Goal: Transaction & Acquisition: Obtain resource

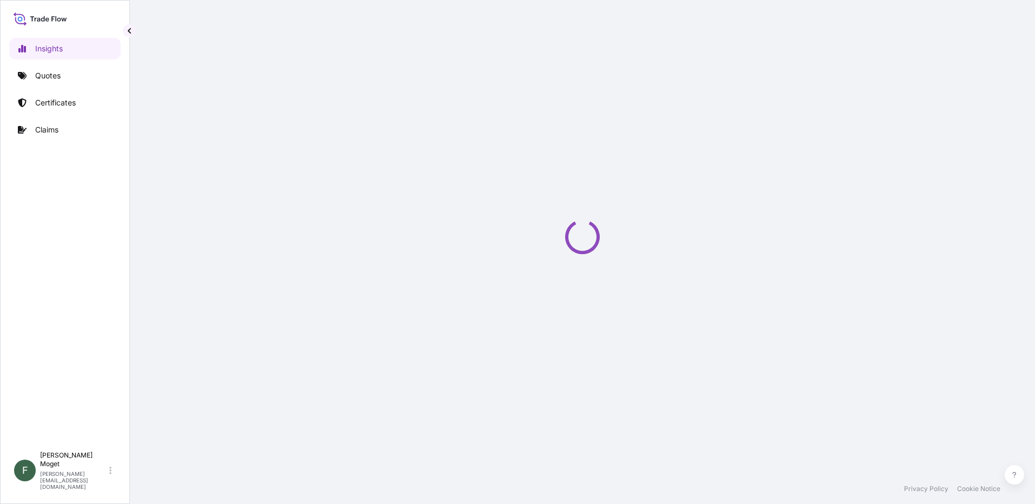
select select "2025"
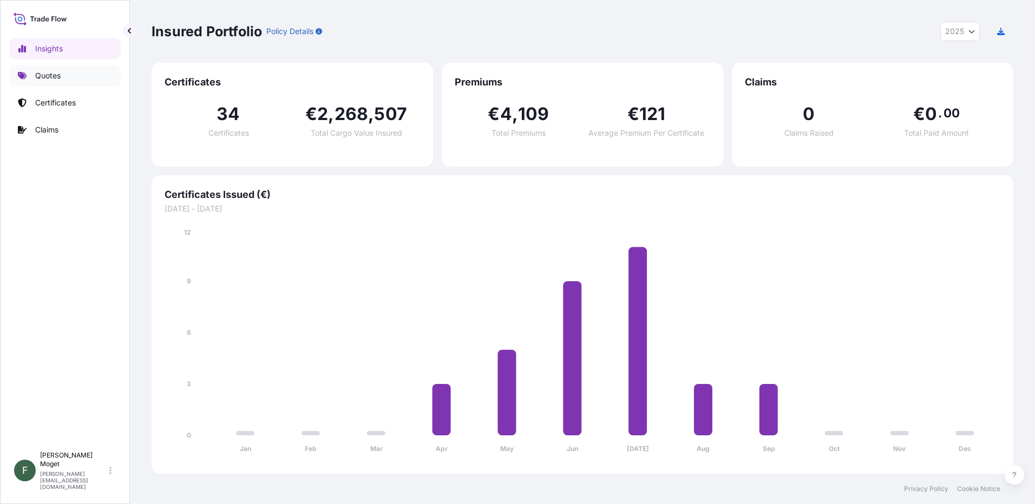
click at [67, 70] on link "Quotes" at bounding box center [65, 76] width 112 height 22
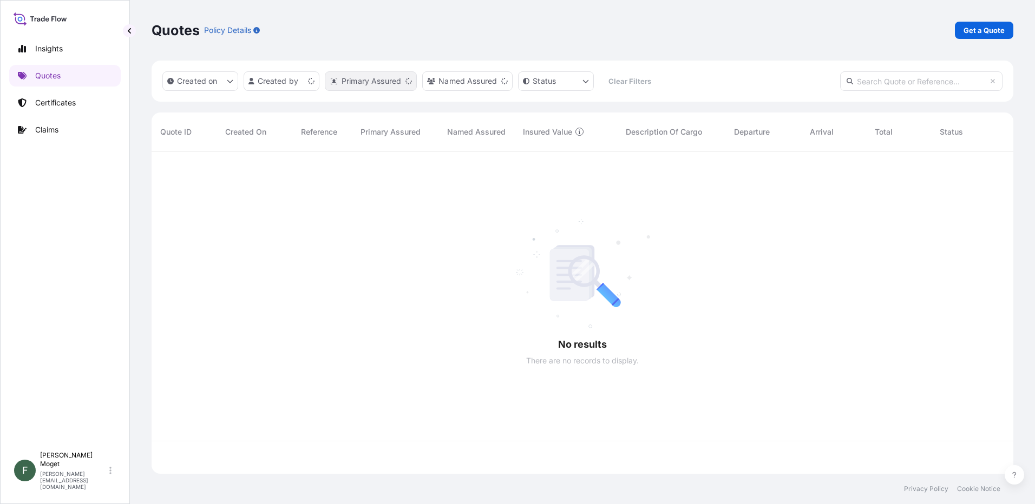
scroll to position [320, 854]
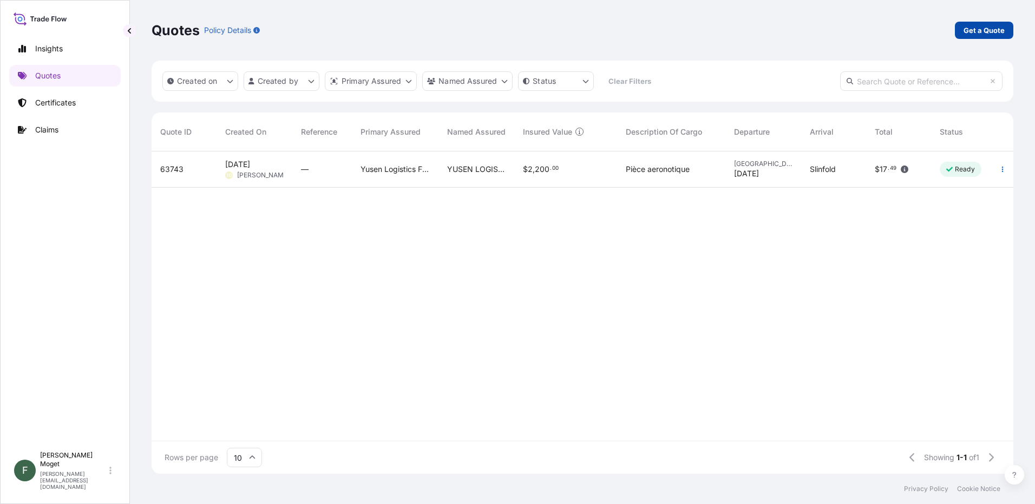
click at [968, 31] on p "Get a Quote" at bounding box center [984, 30] width 41 height 11
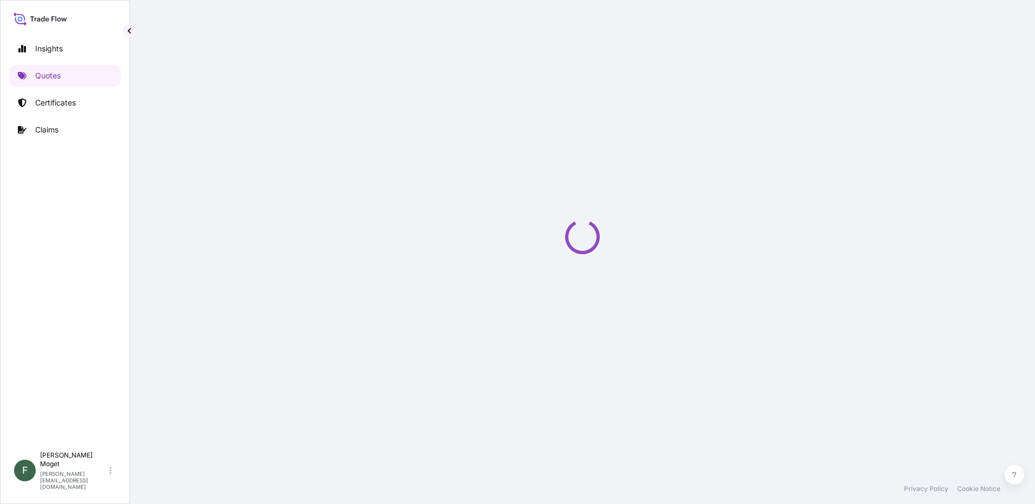
select select "Sea"
select select "21"
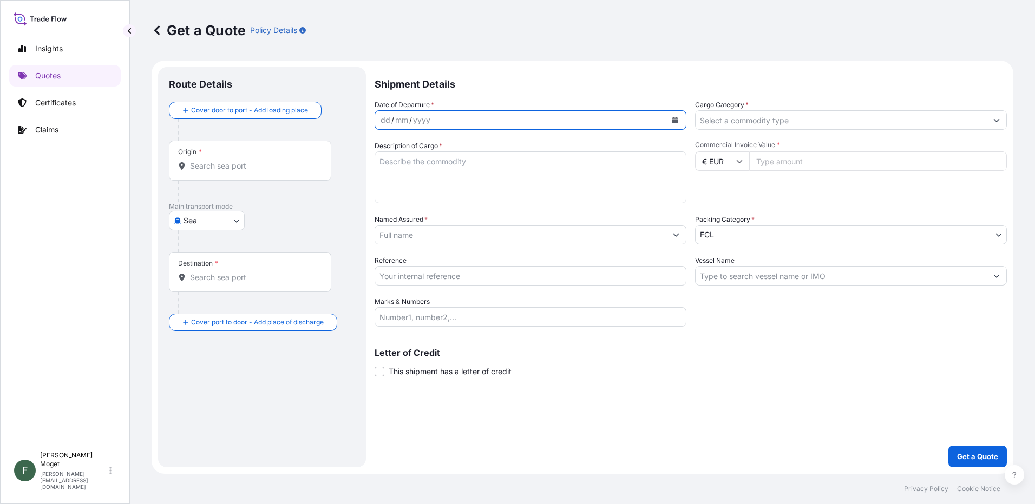
click at [673, 120] on icon "Calendar" at bounding box center [675, 120] width 6 height 6
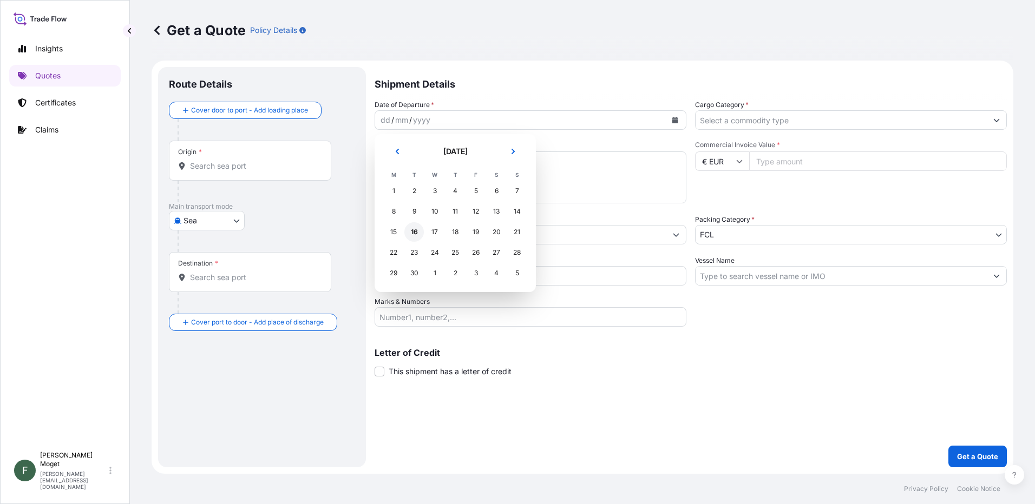
click at [415, 231] on div "16" at bounding box center [413, 231] width 19 height 19
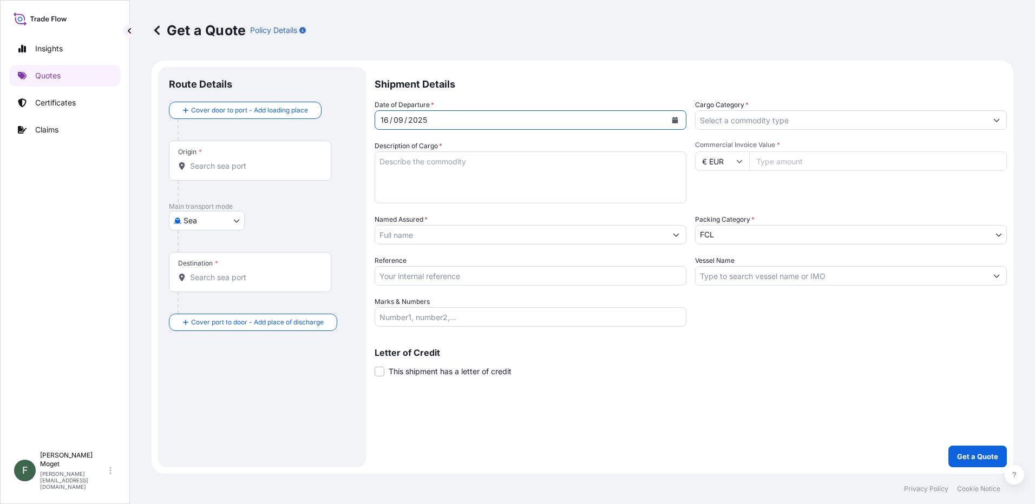
click at [460, 165] on textarea "Description of Cargo *" at bounding box center [531, 178] width 312 height 52
click at [421, 171] on textarea "Description of Cargo *" at bounding box center [531, 178] width 312 height 52
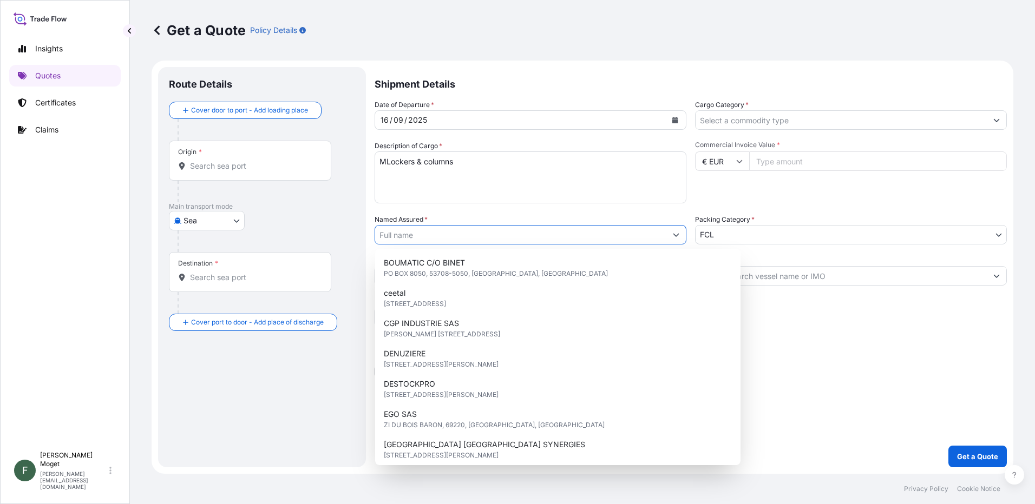
click at [442, 233] on input "Named Assured *" at bounding box center [520, 234] width 291 height 19
click at [385, 162] on textarea "MLockers & columns" at bounding box center [531, 178] width 312 height 52
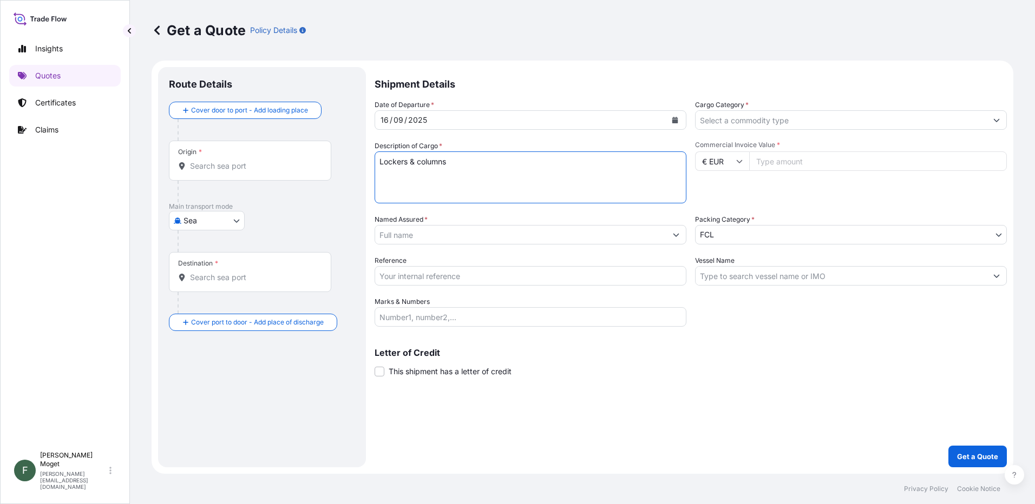
type textarea "Lockers & columns"
click at [443, 232] on input "Named Assured *" at bounding box center [520, 234] width 291 height 19
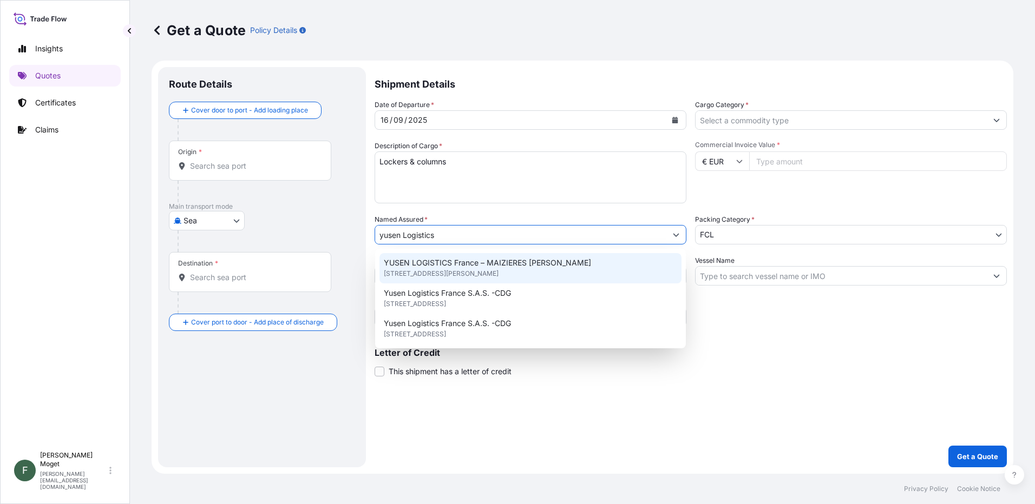
click at [448, 266] on span "YUSEN LOGISTICS France – MAIZIERES LES METZ" at bounding box center [487, 263] width 207 height 11
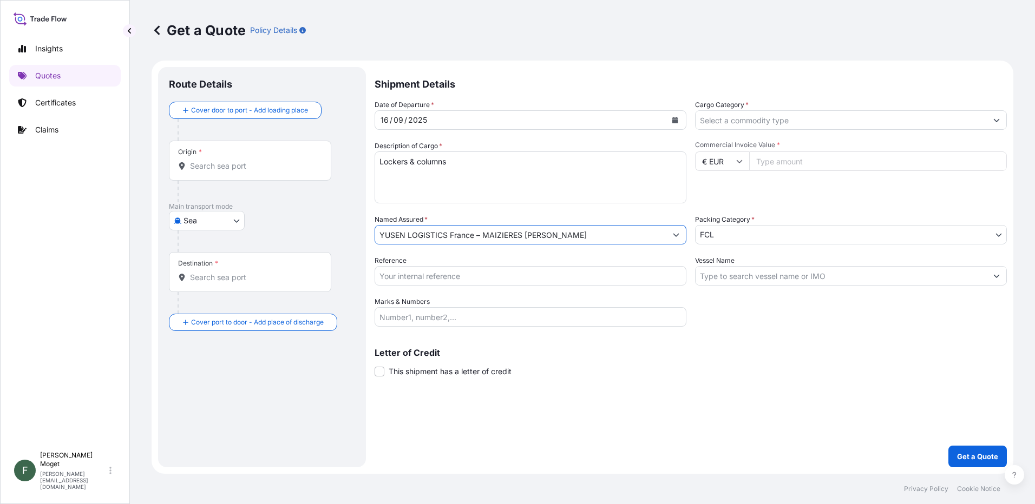
type input "YUSEN LOGISTICS France – MAIZIERES LES METZ"
click at [454, 276] on input "Reference" at bounding box center [531, 275] width 312 height 19
click at [209, 221] on body "Insights Quotes Certificates Claims F Francis Moget francis.moget@fr.yusen-logi…" at bounding box center [517, 252] width 1035 height 504
click at [211, 269] on div "Land" at bounding box center [206, 268] width 67 height 19
select select "Land"
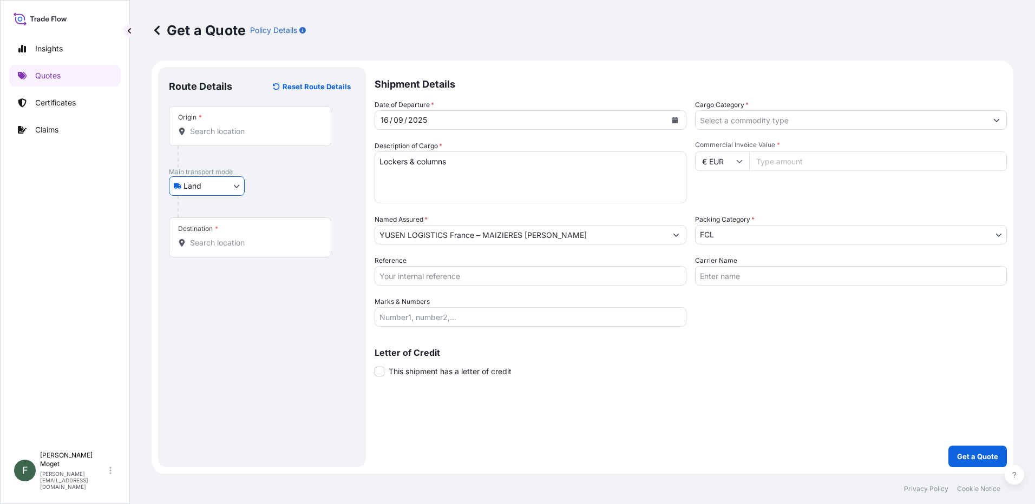
click at [220, 137] on div "Origin *" at bounding box center [250, 126] width 162 height 40
click at [220, 137] on input "Origin *" at bounding box center [254, 131] width 128 height 11
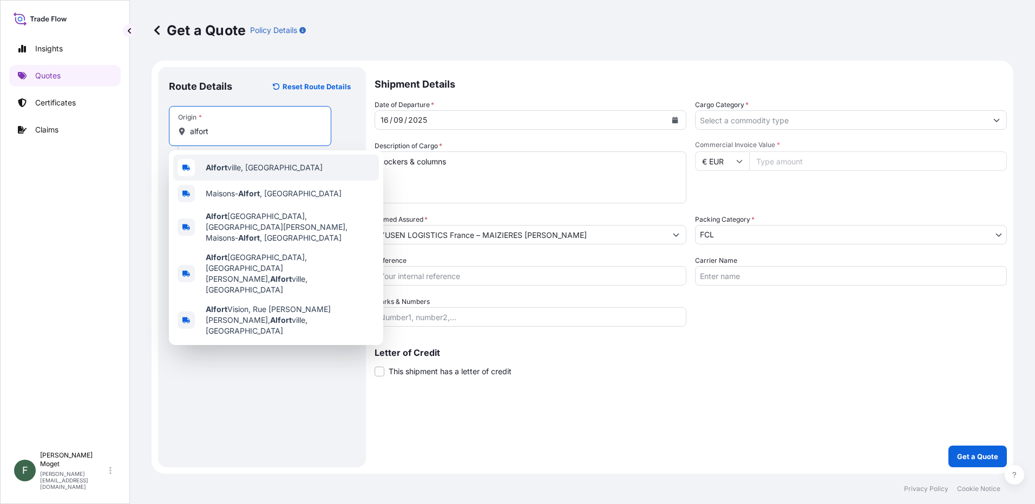
click at [232, 167] on span "Alfort ville, France" at bounding box center [264, 167] width 117 height 11
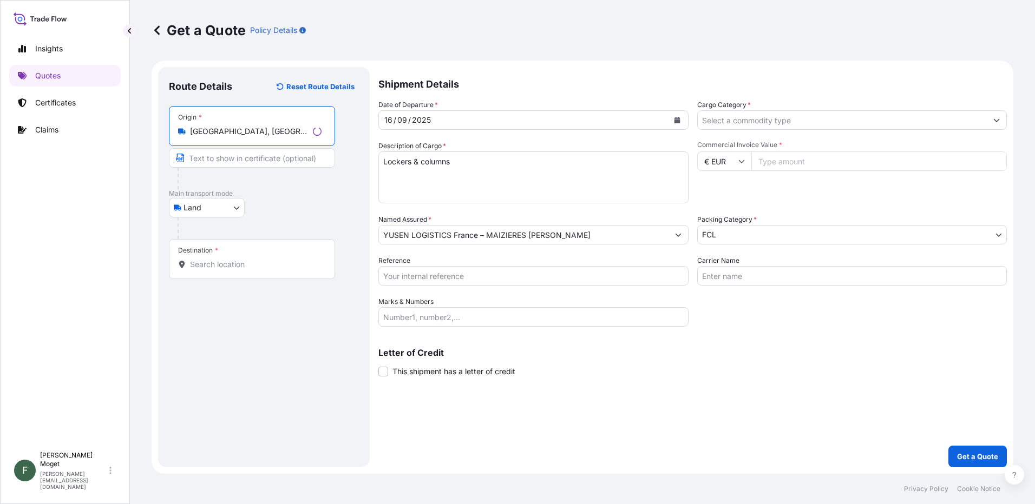
type input "Alfortville, France"
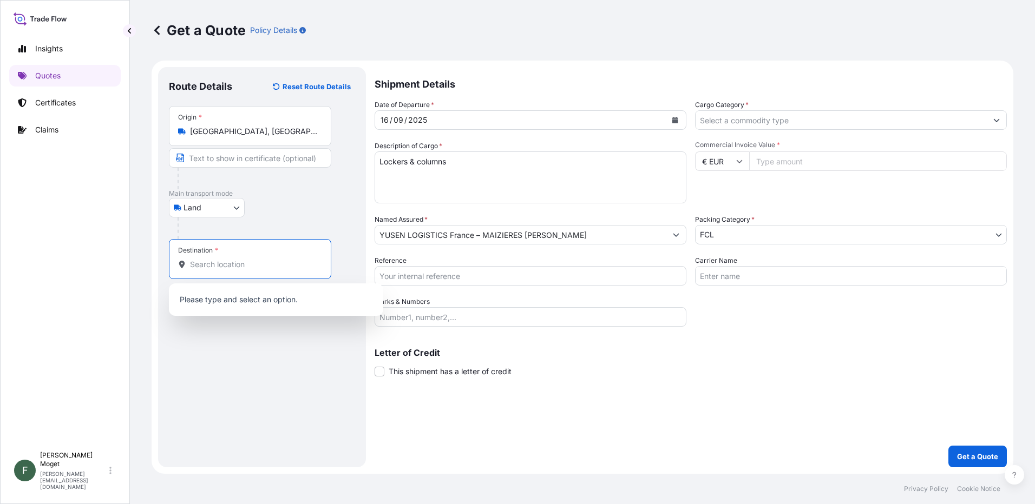
click at [215, 265] on input "Destination *" at bounding box center [254, 264] width 128 height 11
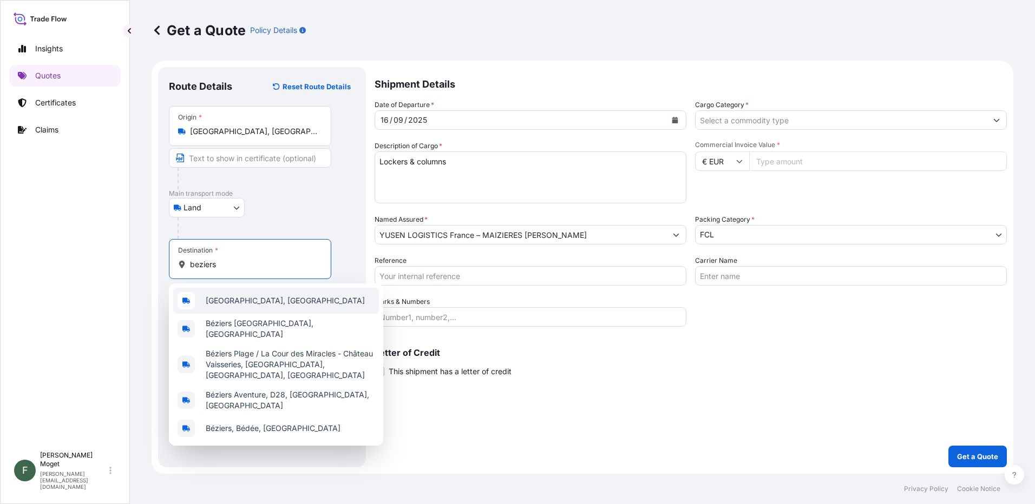
click at [219, 302] on span "Béziers, France" at bounding box center [285, 301] width 159 height 11
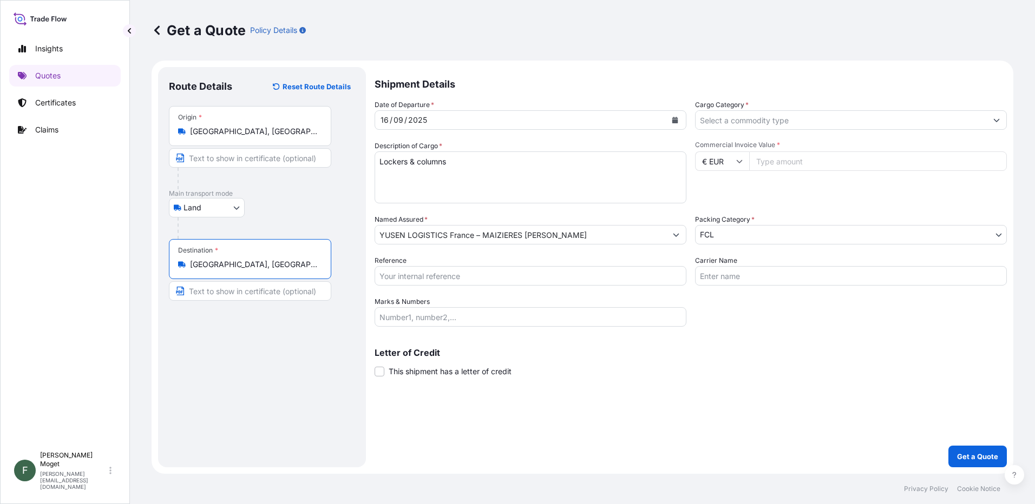
type input "Béziers, France"
click at [765, 122] on input "Cargo Category *" at bounding box center [841, 119] width 291 height 19
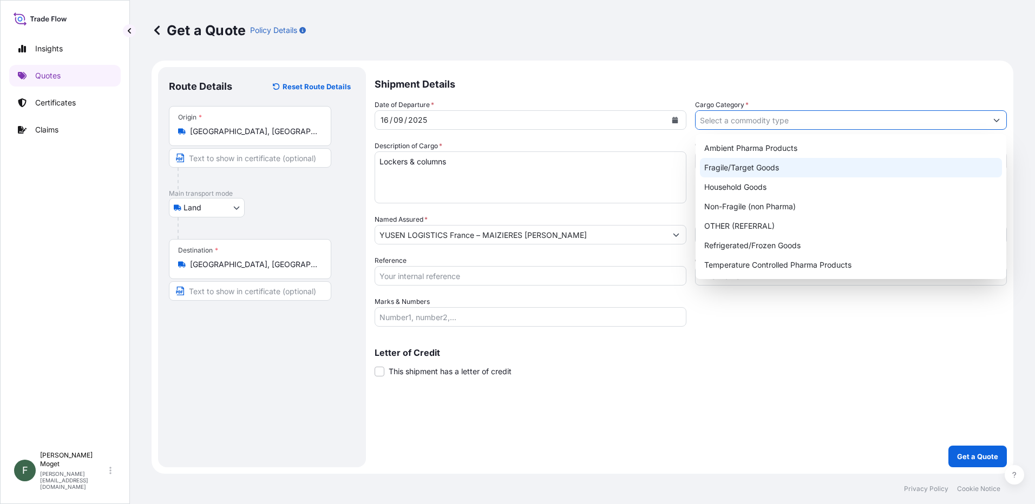
click at [741, 166] on div "Fragile/Target Goods" at bounding box center [851, 167] width 302 height 19
type input "Fragile/Target Goods"
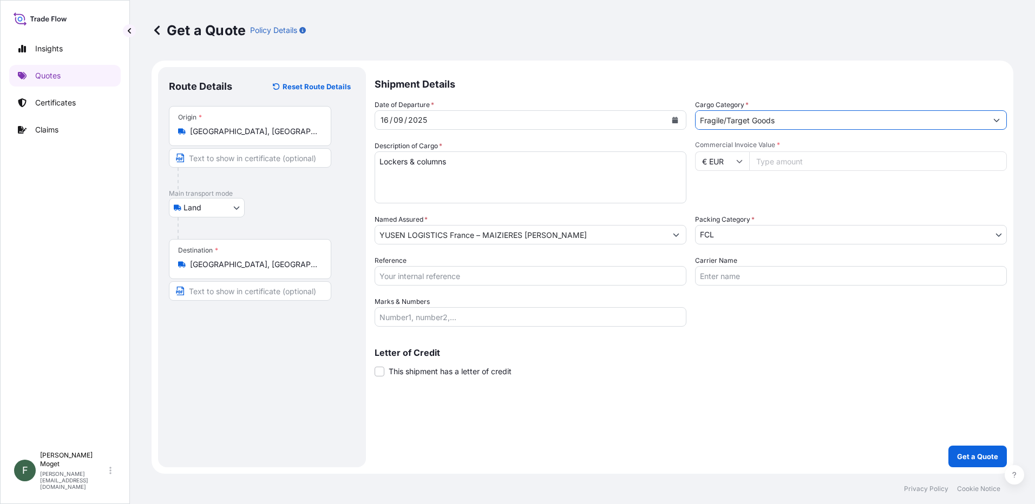
click at [769, 120] on input "Fragile/Target Goods" at bounding box center [841, 119] width 291 height 19
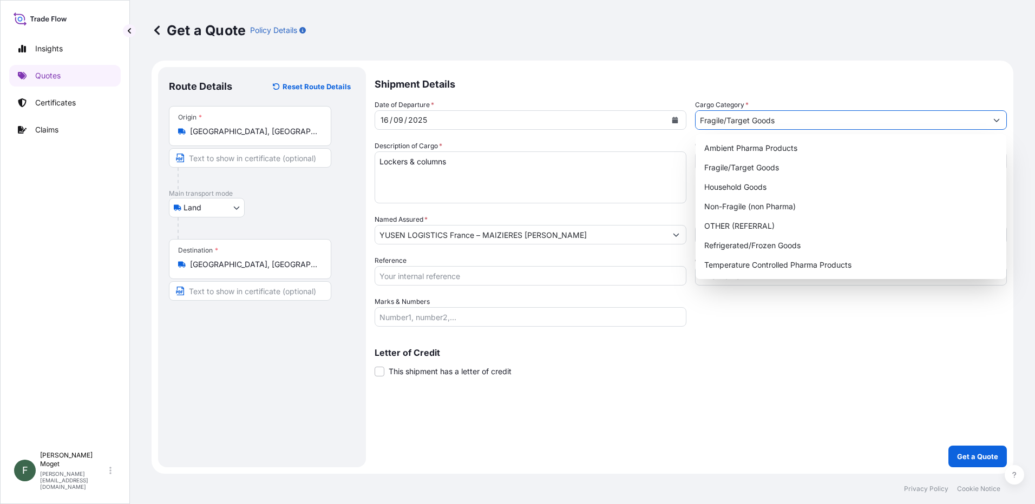
click at [995, 118] on icon "Show suggestions" at bounding box center [996, 120] width 6 height 6
click at [742, 166] on div "Fragile/Target Goods" at bounding box center [851, 167] width 302 height 19
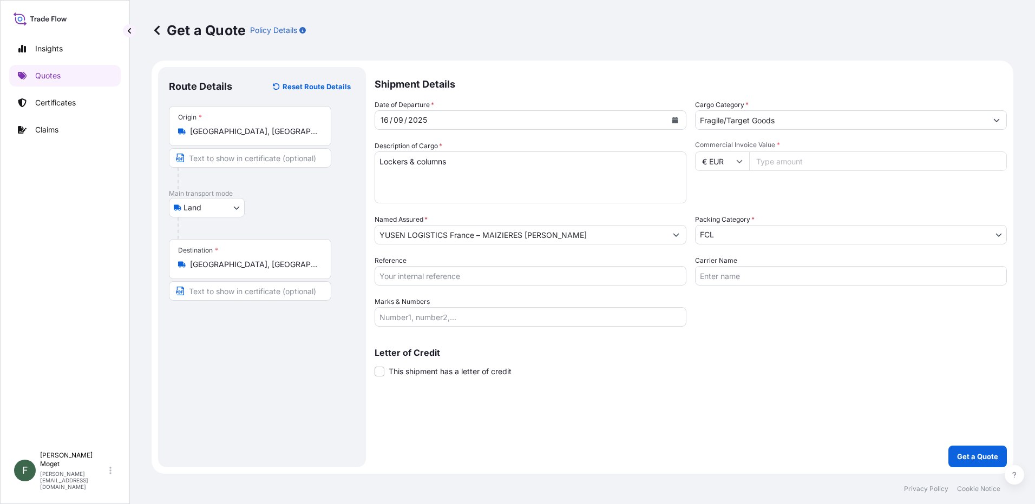
click at [781, 162] on input "Commercial Invoice Value *" at bounding box center [878, 161] width 258 height 19
type input "160000"
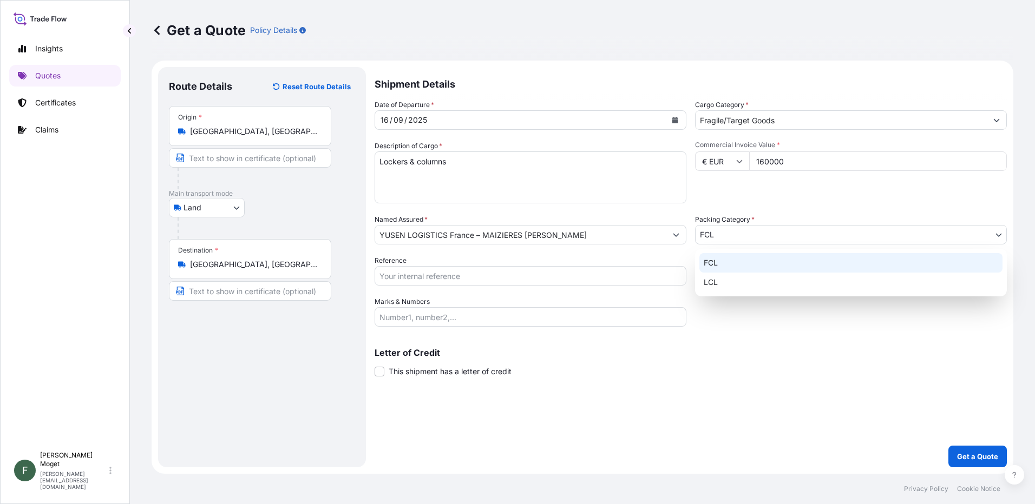
click at [776, 238] on body "Insights Quotes Certificates Claims F Francis Moget francis.moget@fr.yusen-logi…" at bounding box center [517, 252] width 1035 height 504
click at [744, 265] on div "FCL" at bounding box center [850, 262] width 303 height 19
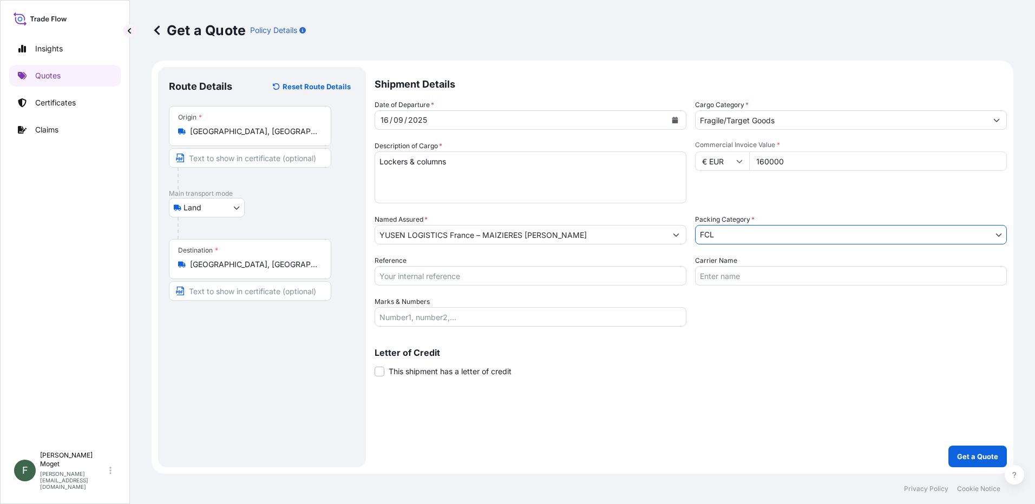
click at [744, 276] on input "Carrier Name" at bounding box center [851, 275] width 312 height 19
type input "Axova"
click at [751, 371] on div "Letter of Credit This shipment has a letter of credit Letter of credit * Letter…" at bounding box center [691, 363] width 632 height 29
click at [453, 278] on input "Reference" at bounding box center [531, 275] width 312 height 19
type input "8960885"
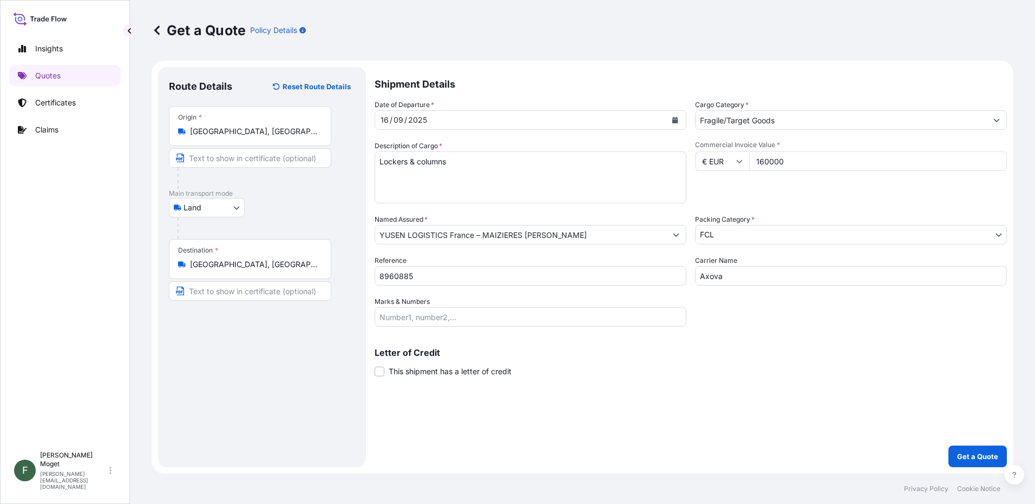
click at [487, 348] on div "Letter of Credit This shipment has a letter of credit Letter of credit * Letter…" at bounding box center [691, 357] width 632 height 42
click at [981, 455] on p "Get a Quote" at bounding box center [977, 456] width 41 height 11
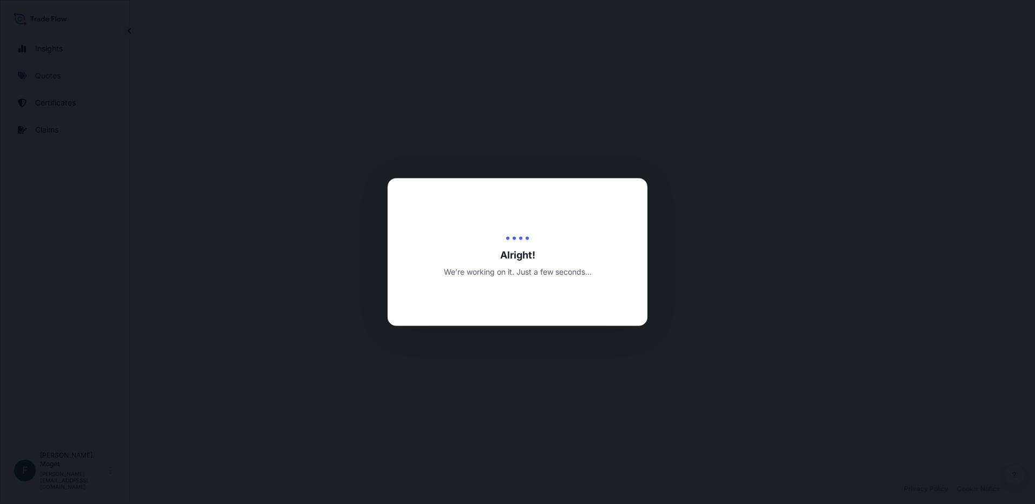
select select "Land"
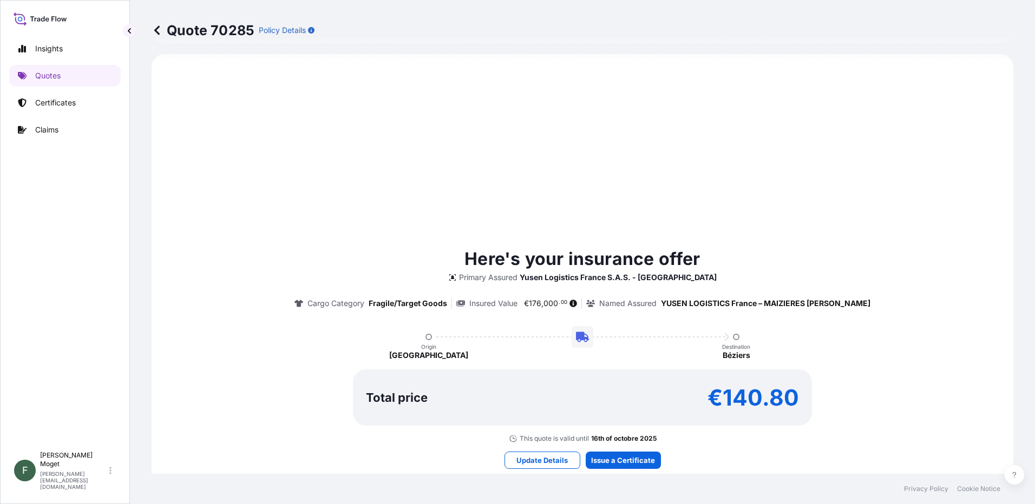
scroll to position [533, 0]
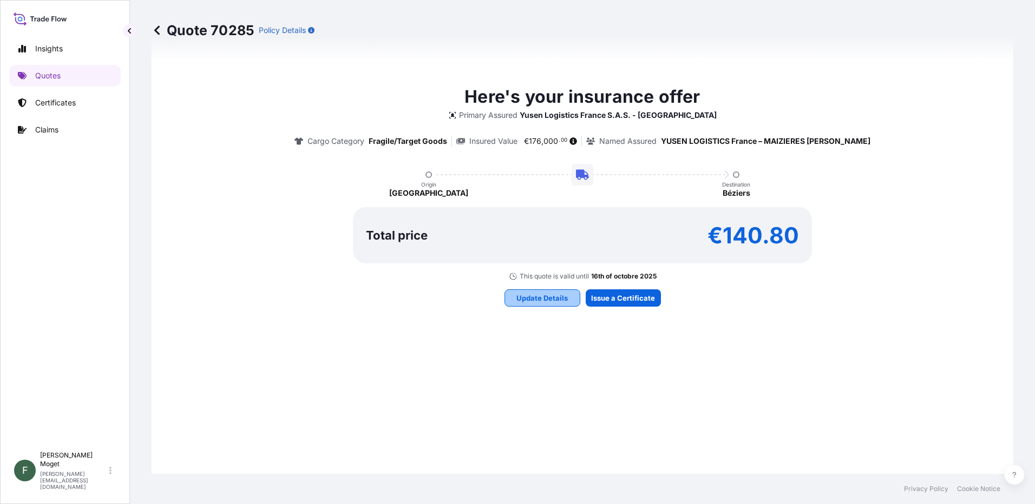
click at [542, 301] on p "Update Details" at bounding box center [541, 298] width 51 height 11
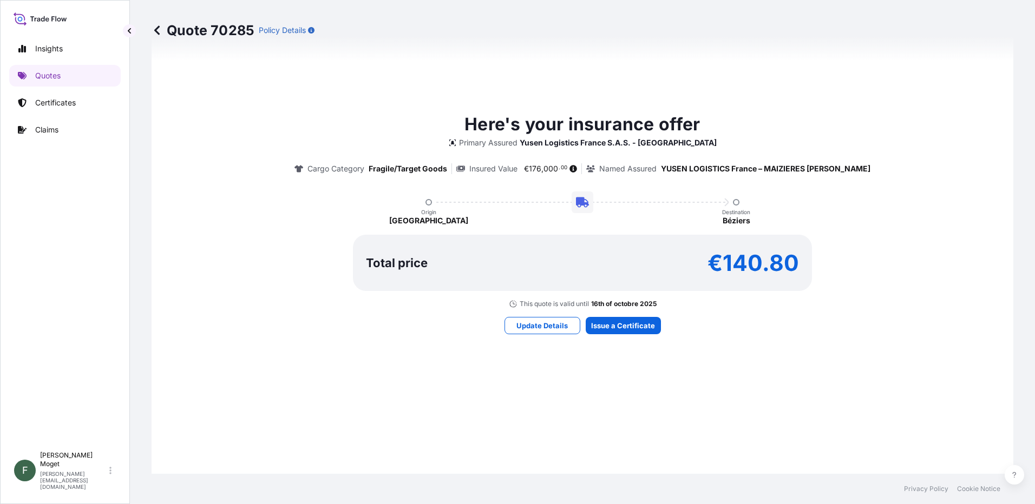
scroll to position [558, 0]
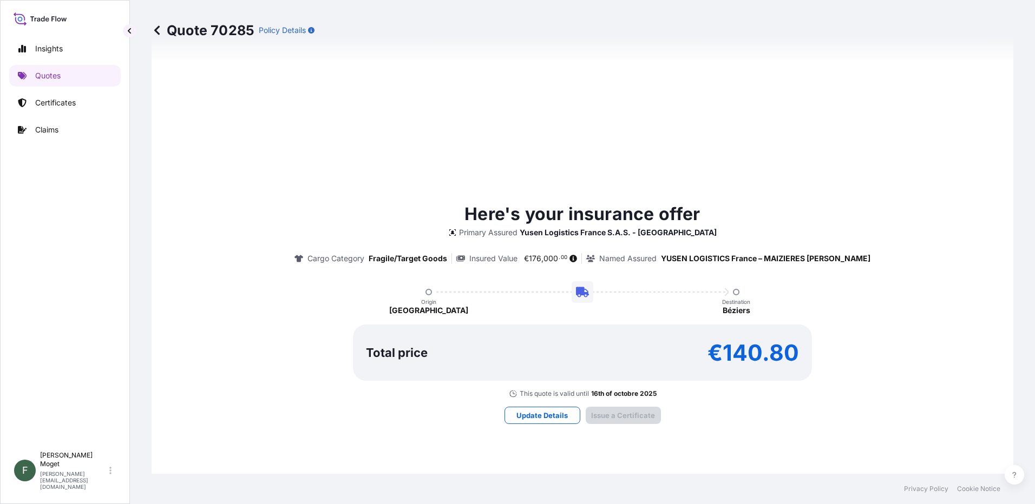
type input "09/16/2025"
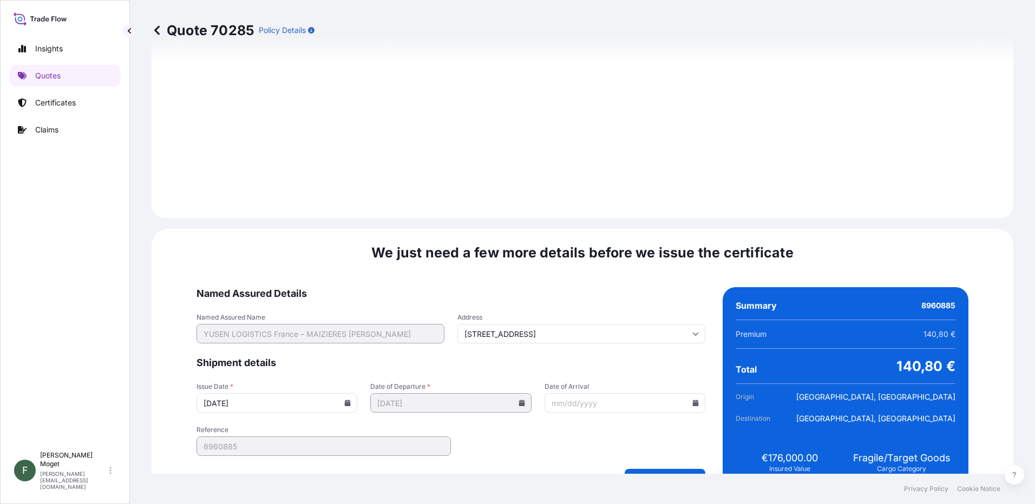
scroll to position [1125, 0]
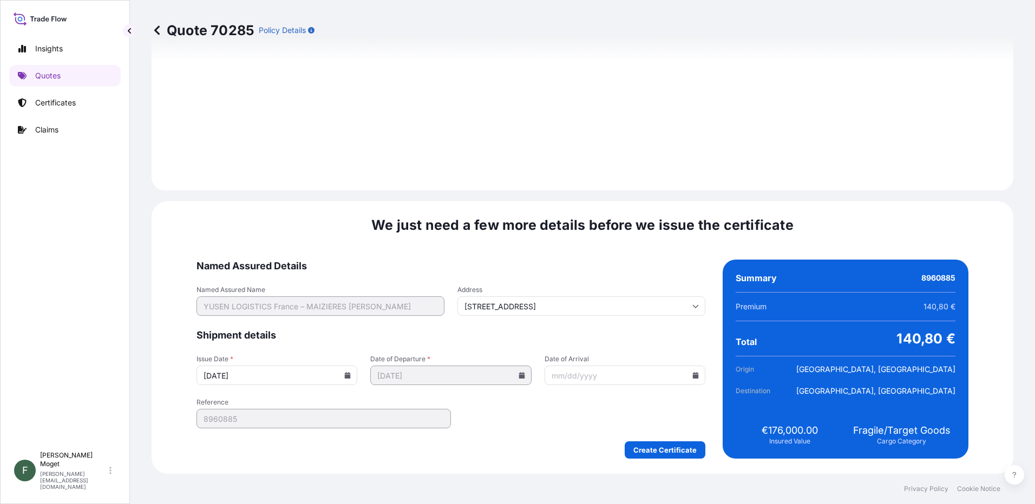
click at [582, 376] on input "Date of Arrival" at bounding box center [625, 375] width 161 height 19
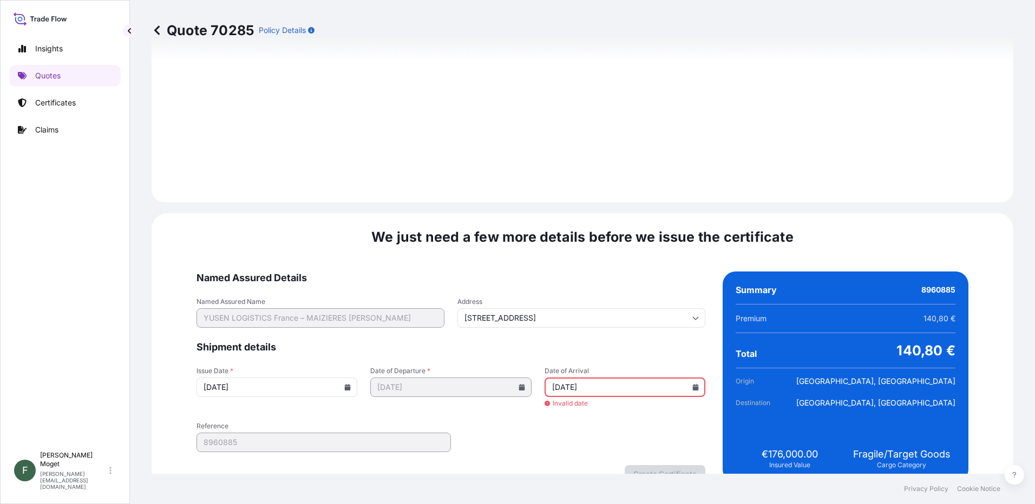
click at [536, 437] on form "Named Assured Details Named Assured Name YUSEN LOGISTICS France – MAIZIERES LES…" at bounding box center [450, 377] width 509 height 211
click at [513, 394] on div "Issue Date * 09/16/2025 Date of Departure * 09/16/2025 Date of Arrival 22/09/20…" at bounding box center [450, 388] width 509 height 42
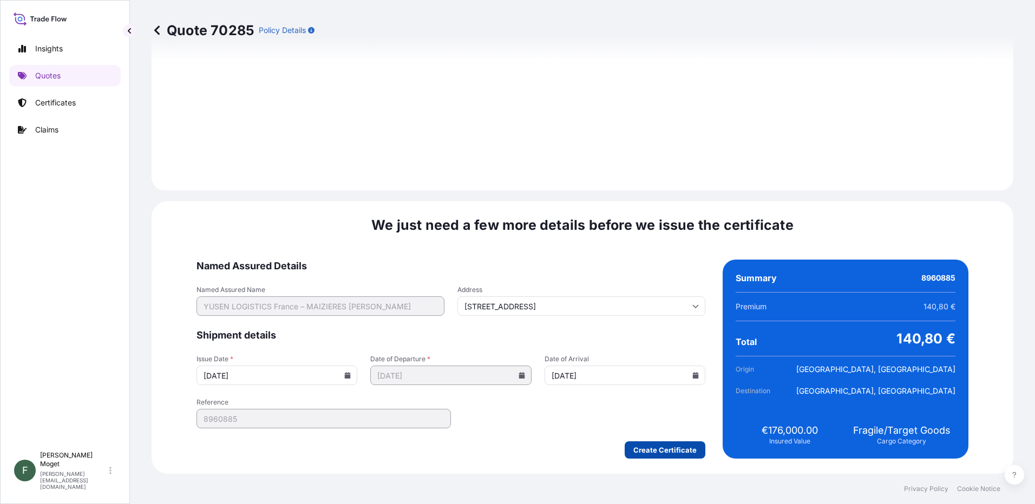
type input "09/22/2025"
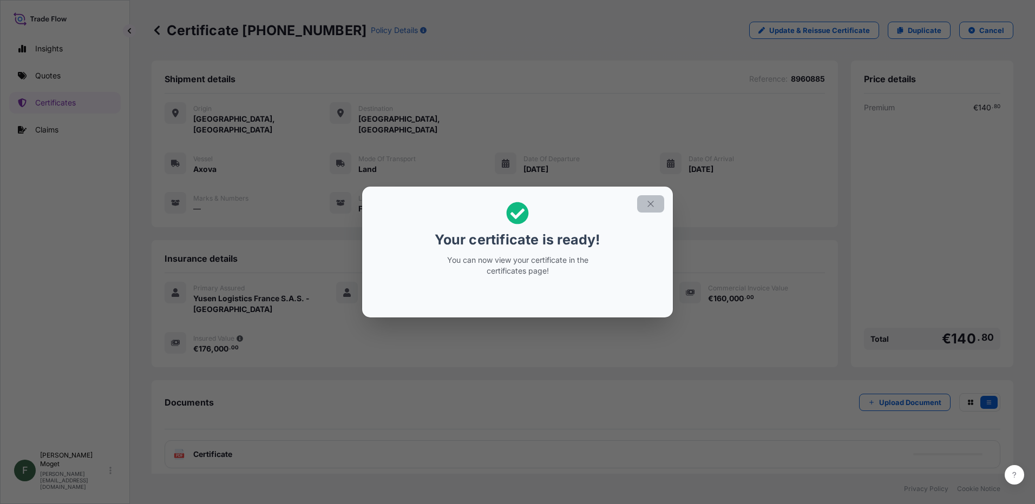
click at [652, 205] on icon "button" at bounding box center [651, 204] width 10 height 10
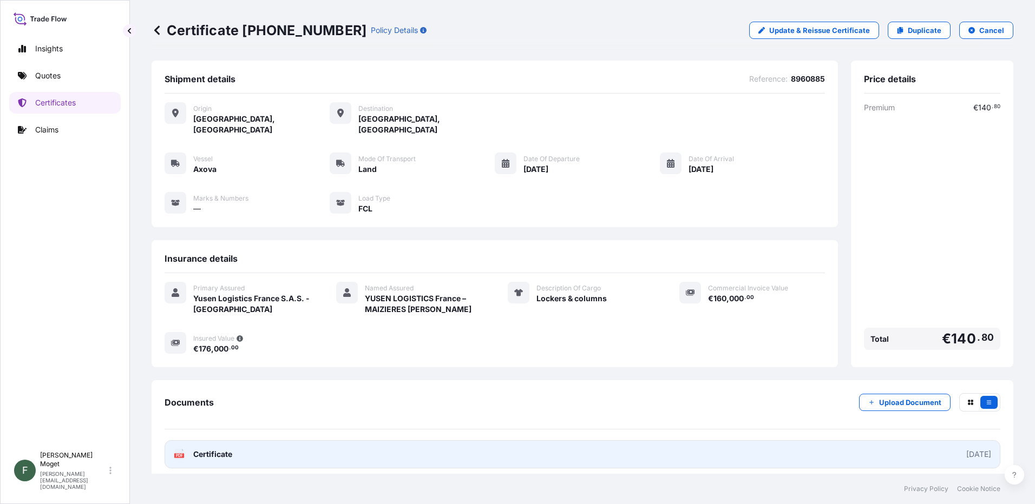
click at [219, 449] on span "Certificate" at bounding box center [212, 454] width 39 height 11
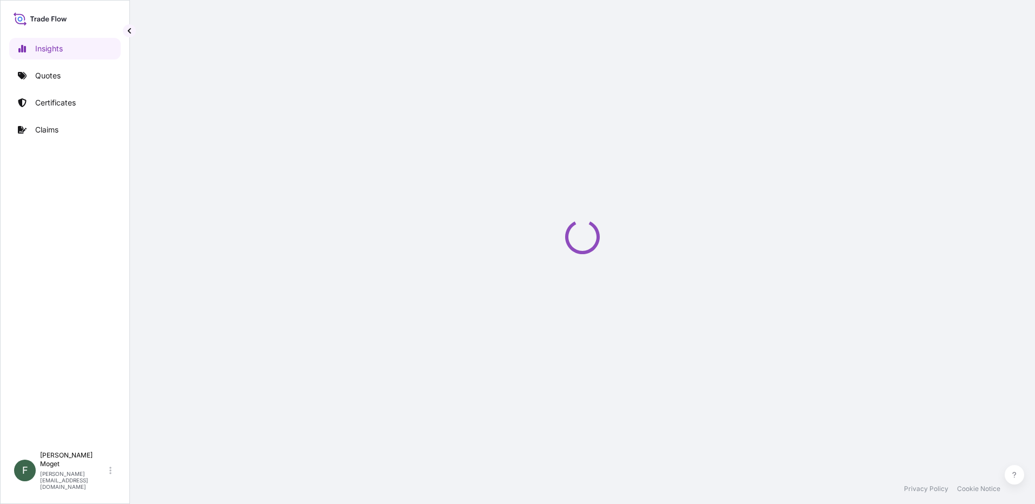
select select "2025"
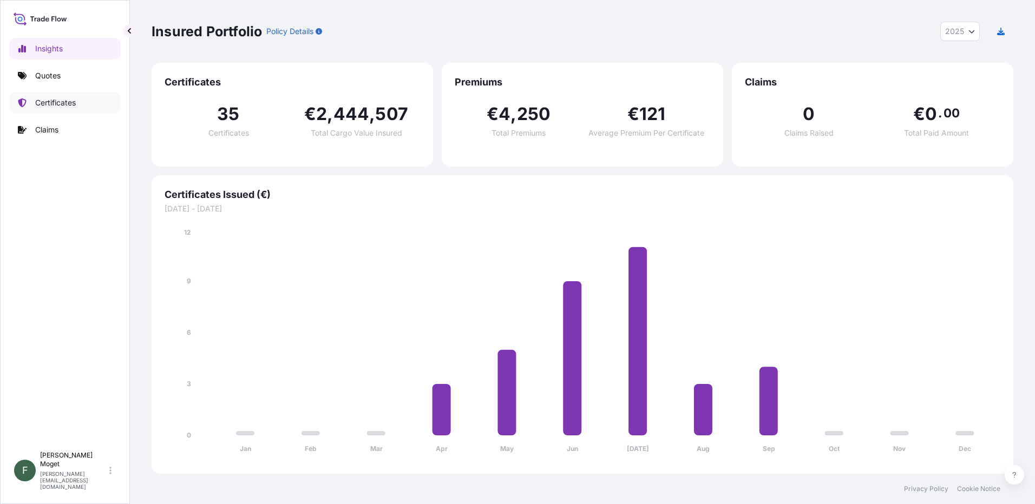
click at [58, 97] on p "Certificates" at bounding box center [55, 102] width 41 height 11
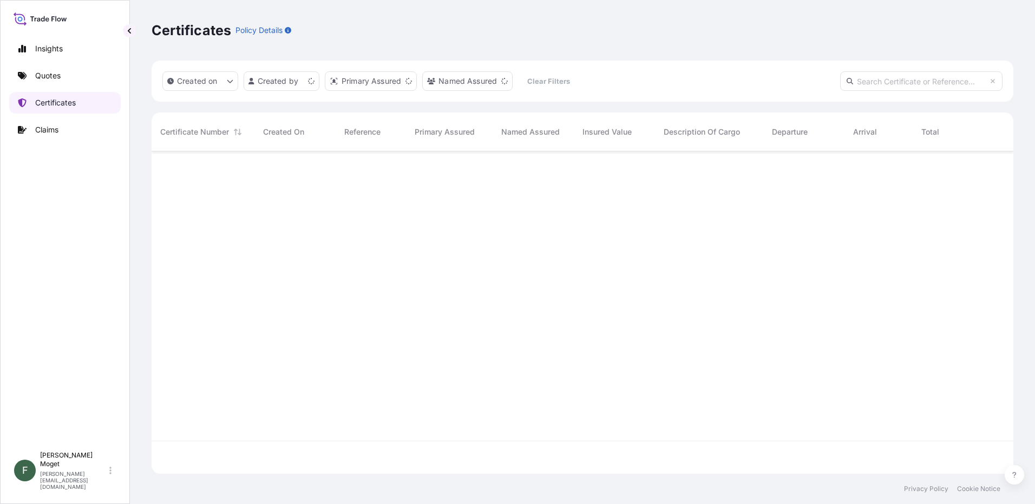
scroll to position [320, 854]
